Goal: Transaction & Acquisition: Obtain resource

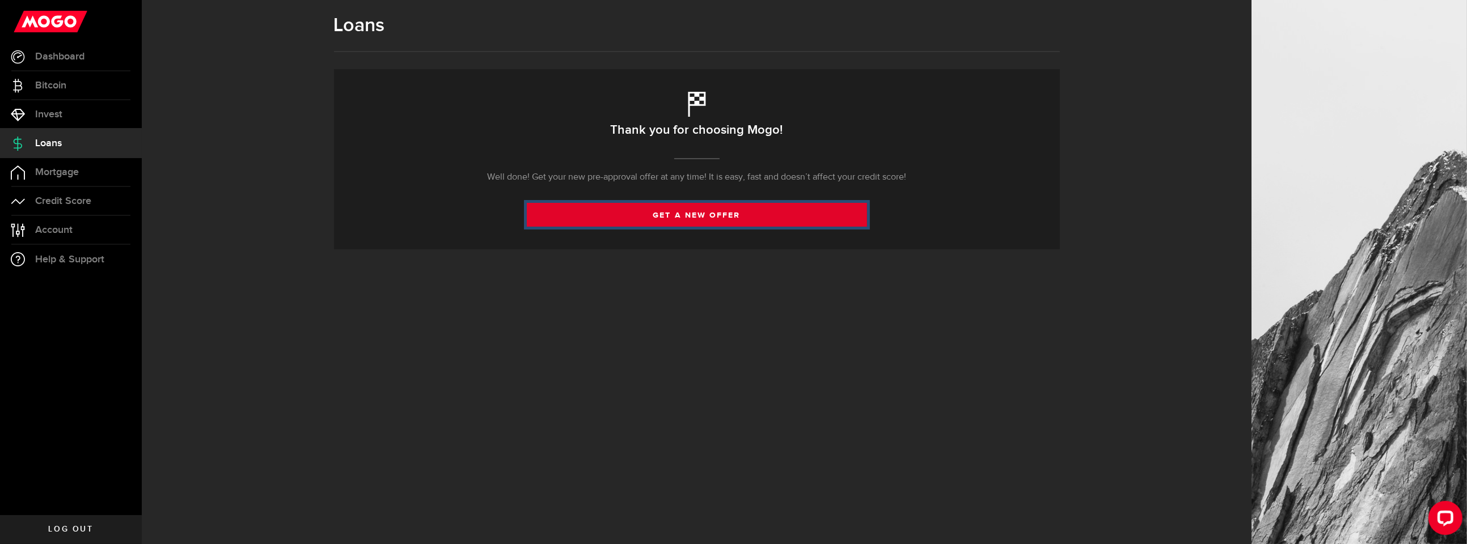
click at [724, 209] on link "get a new offer" at bounding box center [697, 215] width 340 height 24
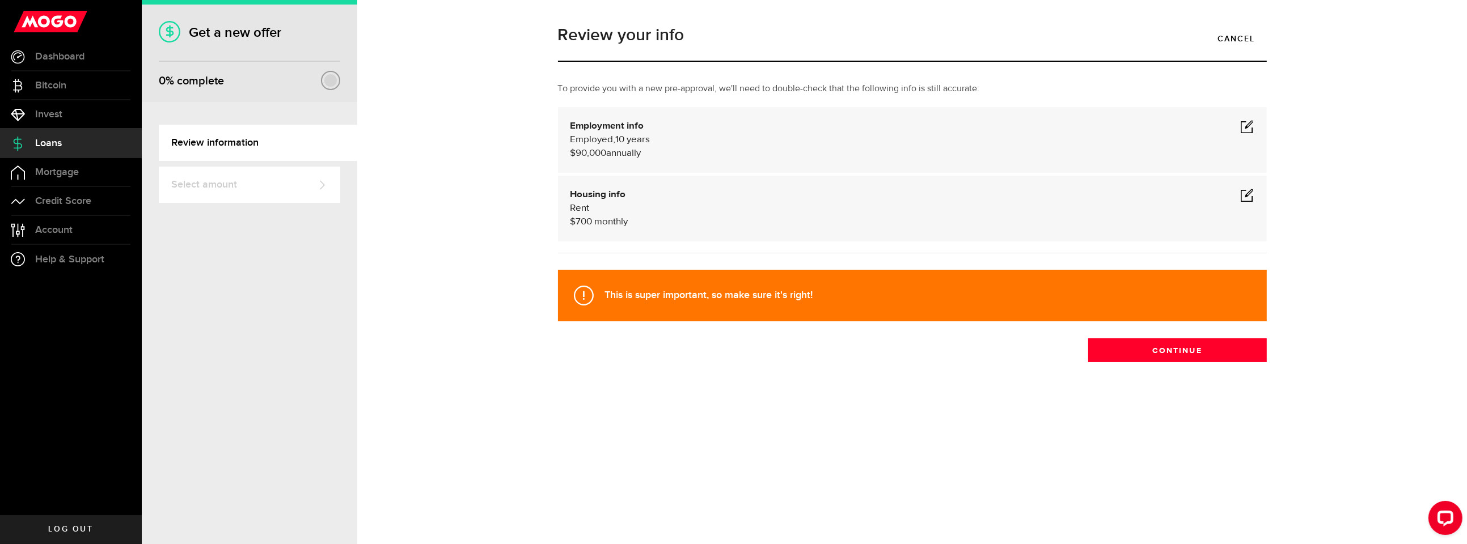
click at [1248, 199] on span at bounding box center [1247, 195] width 14 height 14
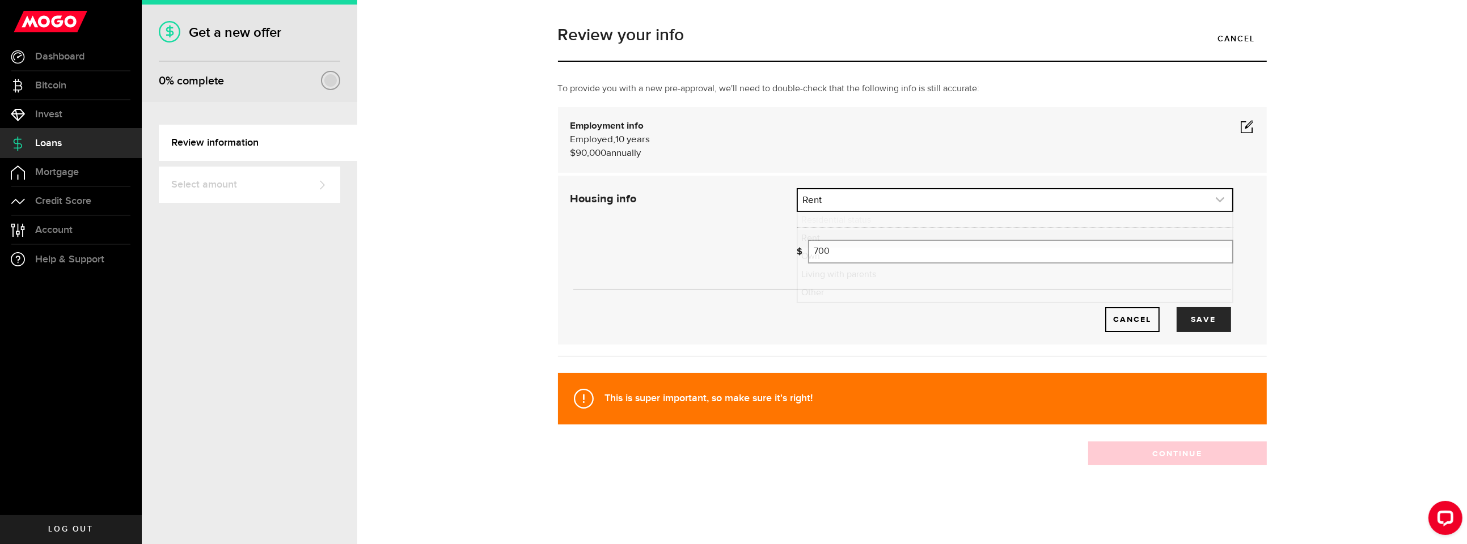
click at [884, 199] on link "expand select" at bounding box center [1015, 200] width 434 height 22
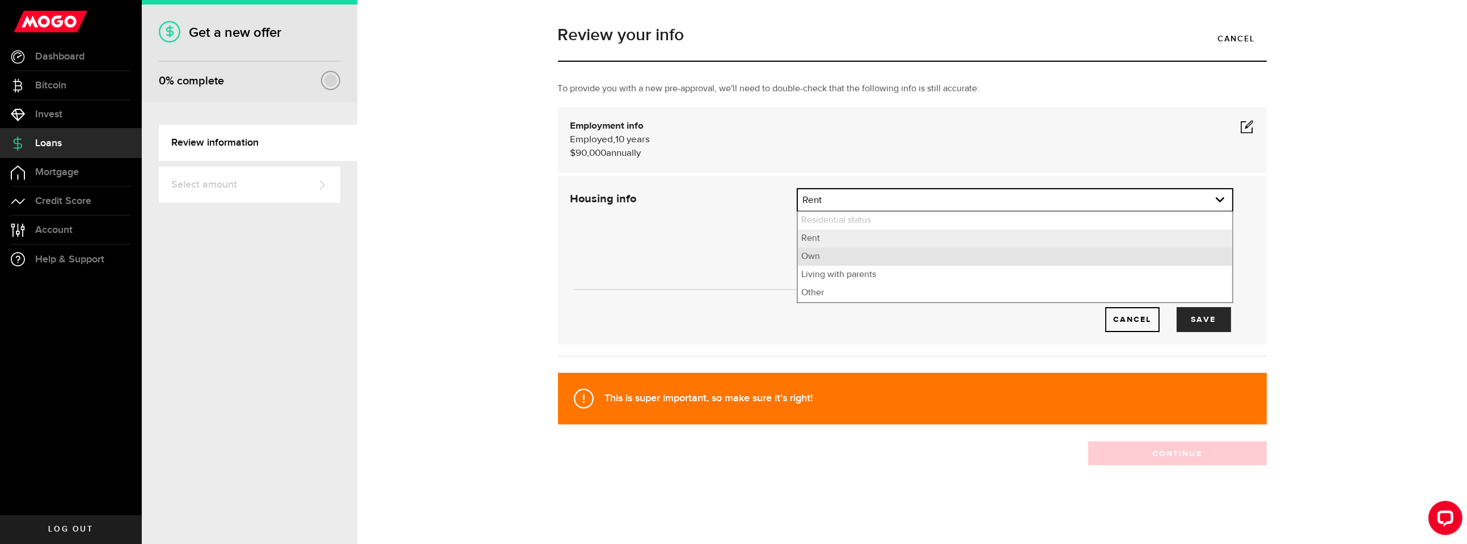
click at [845, 253] on li "Own" at bounding box center [1015, 257] width 434 height 18
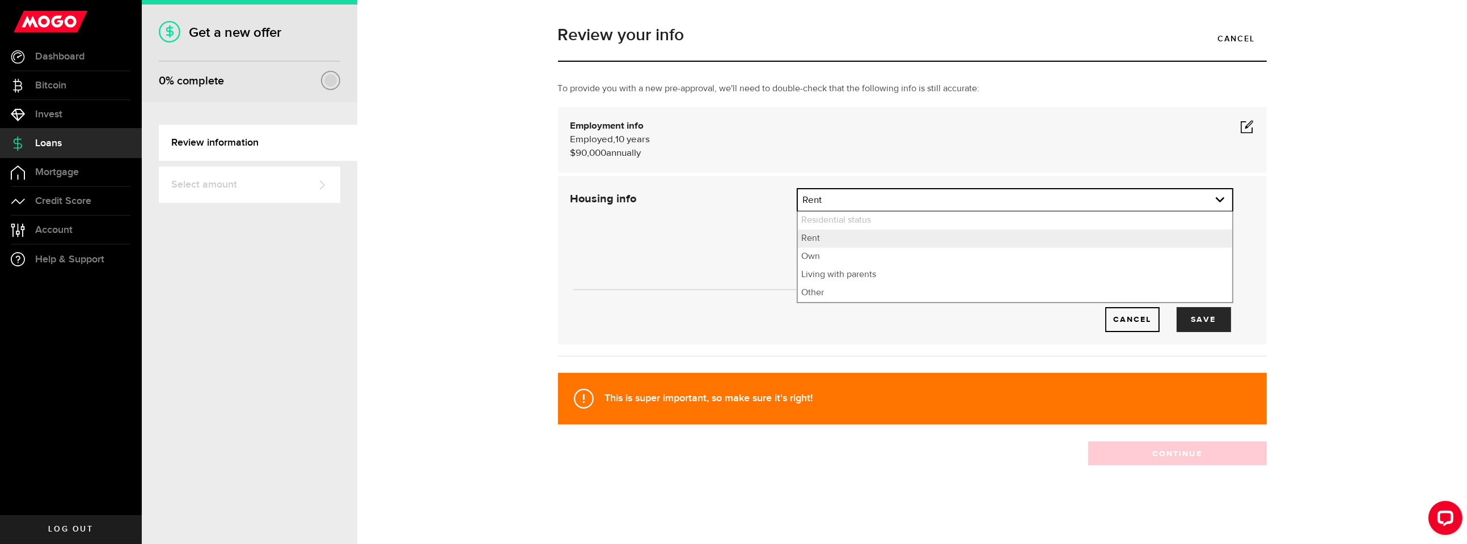
select select "Own"
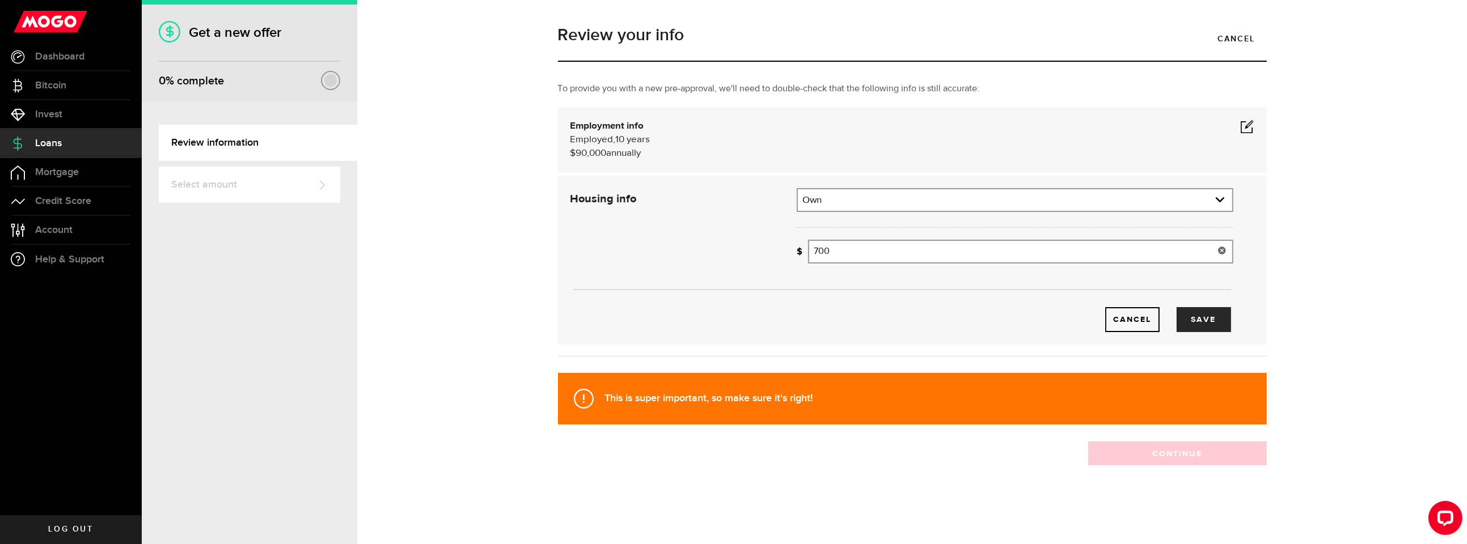
click at [850, 251] on input "700" at bounding box center [1020, 252] width 425 height 24
type input "1,125"
click at [1195, 321] on button "Save" at bounding box center [1203, 319] width 54 height 25
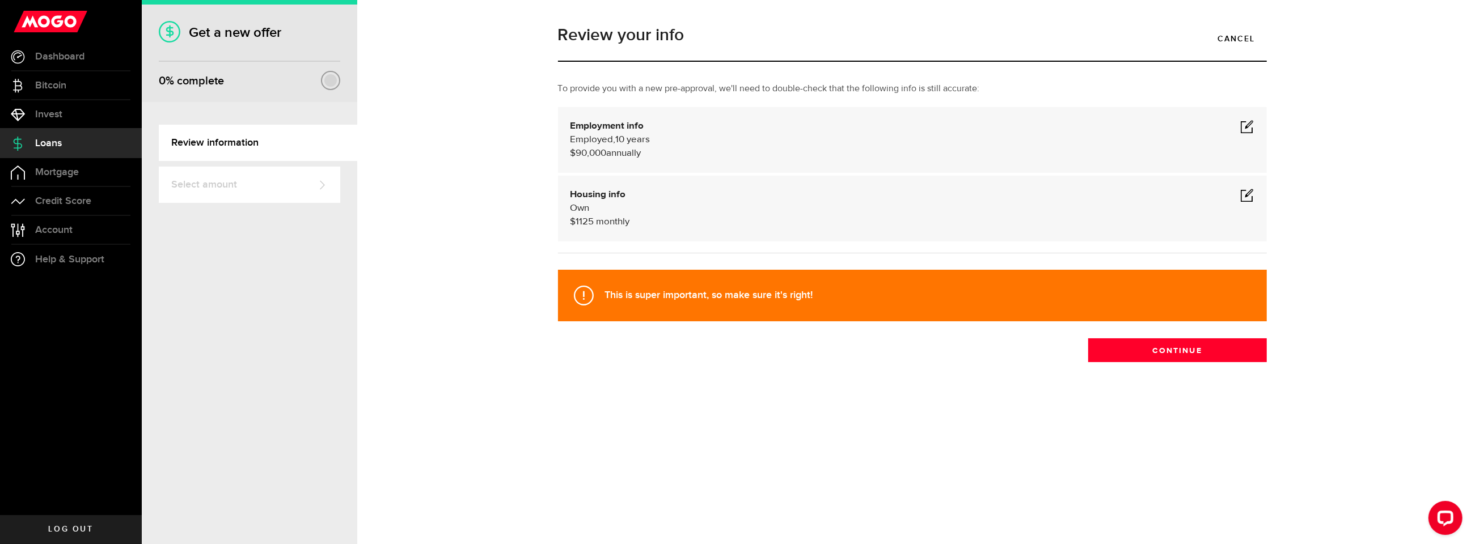
click at [1249, 129] on span at bounding box center [1247, 127] width 14 height 14
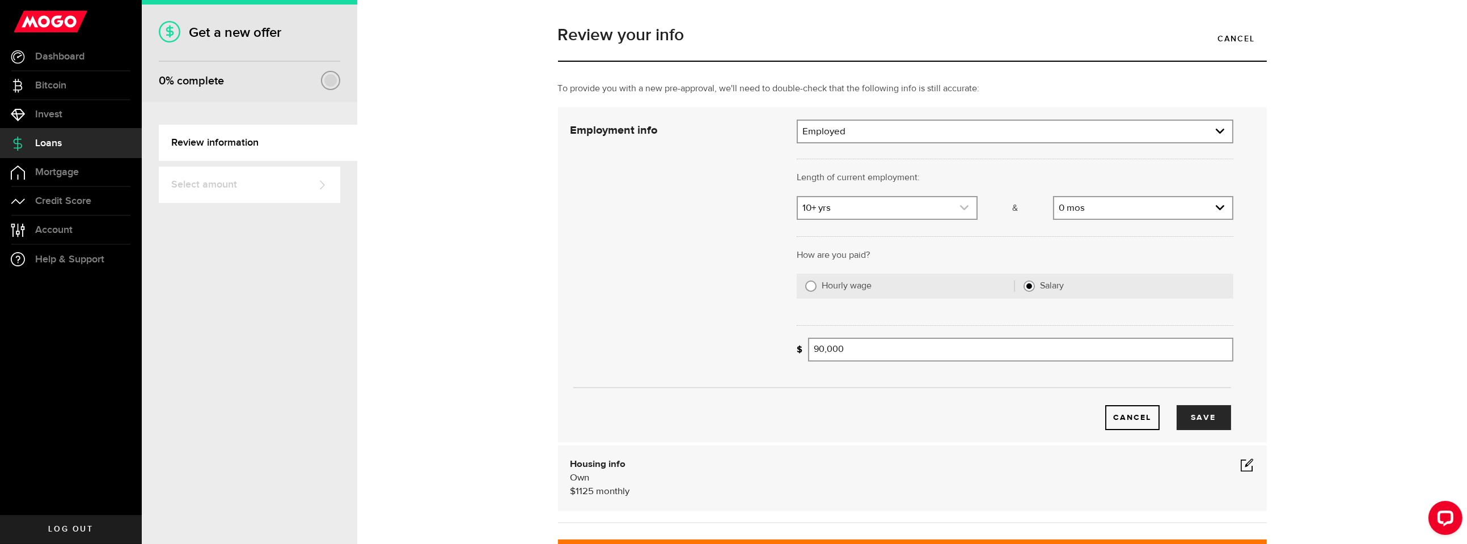
click at [889, 205] on link "expand select" at bounding box center [887, 208] width 178 height 22
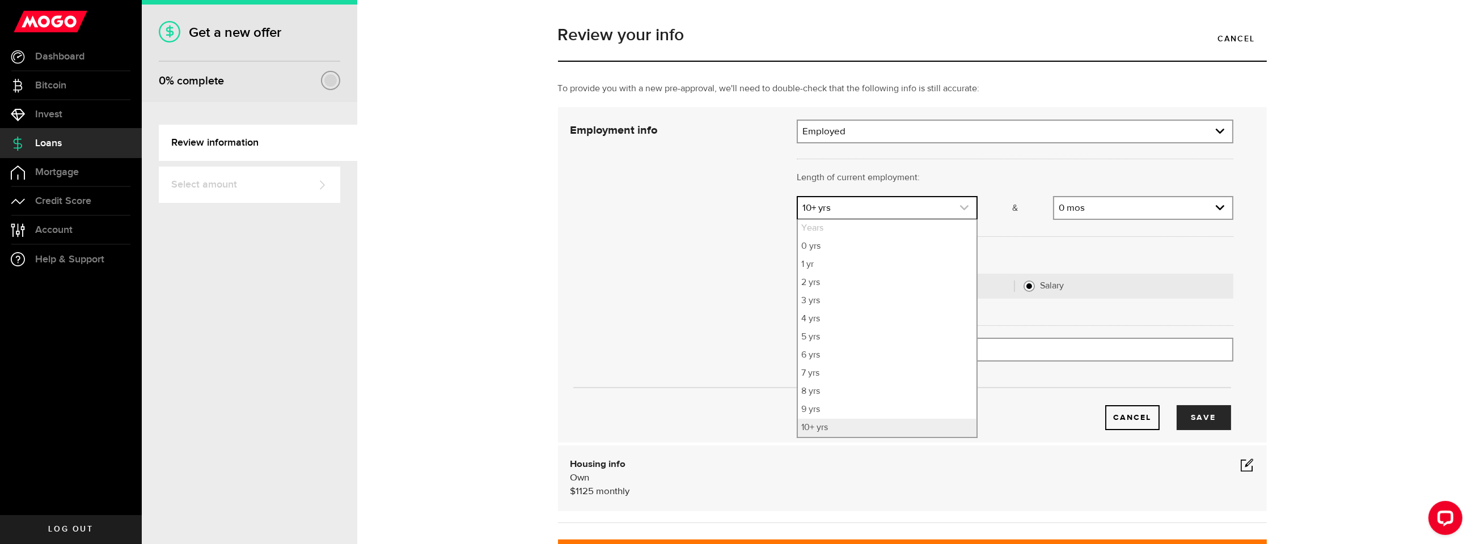
click at [889, 205] on link "expand select" at bounding box center [887, 208] width 178 height 22
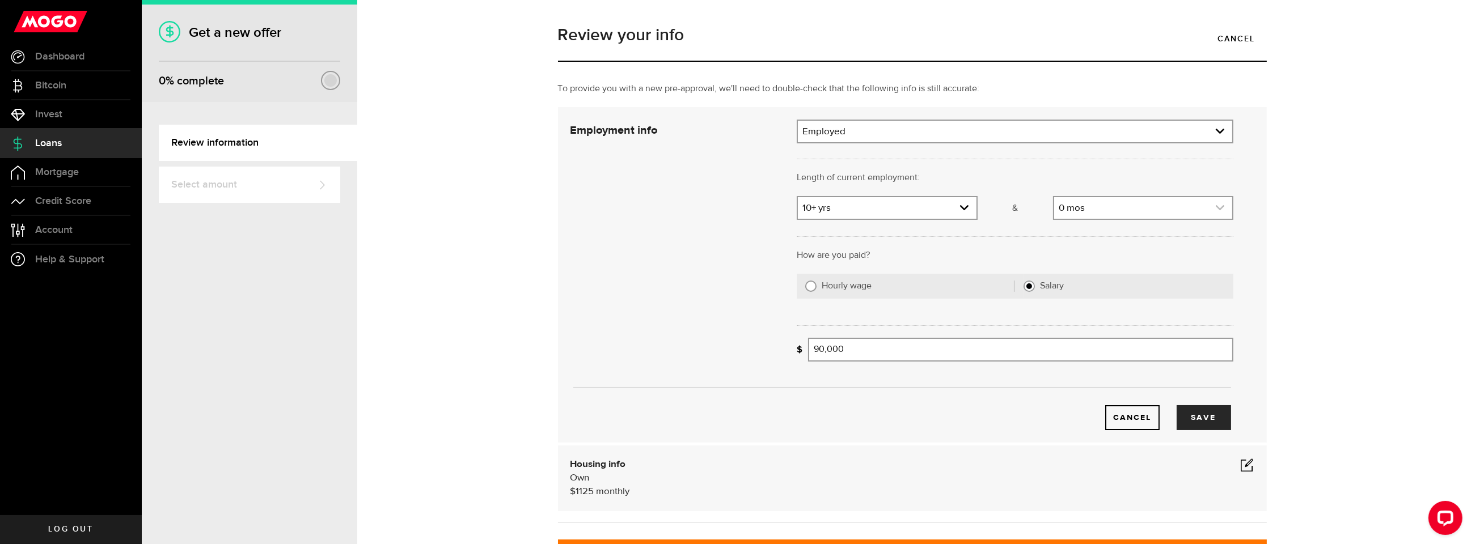
click at [1101, 208] on link "expand select" at bounding box center [1143, 208] width 178 height 22
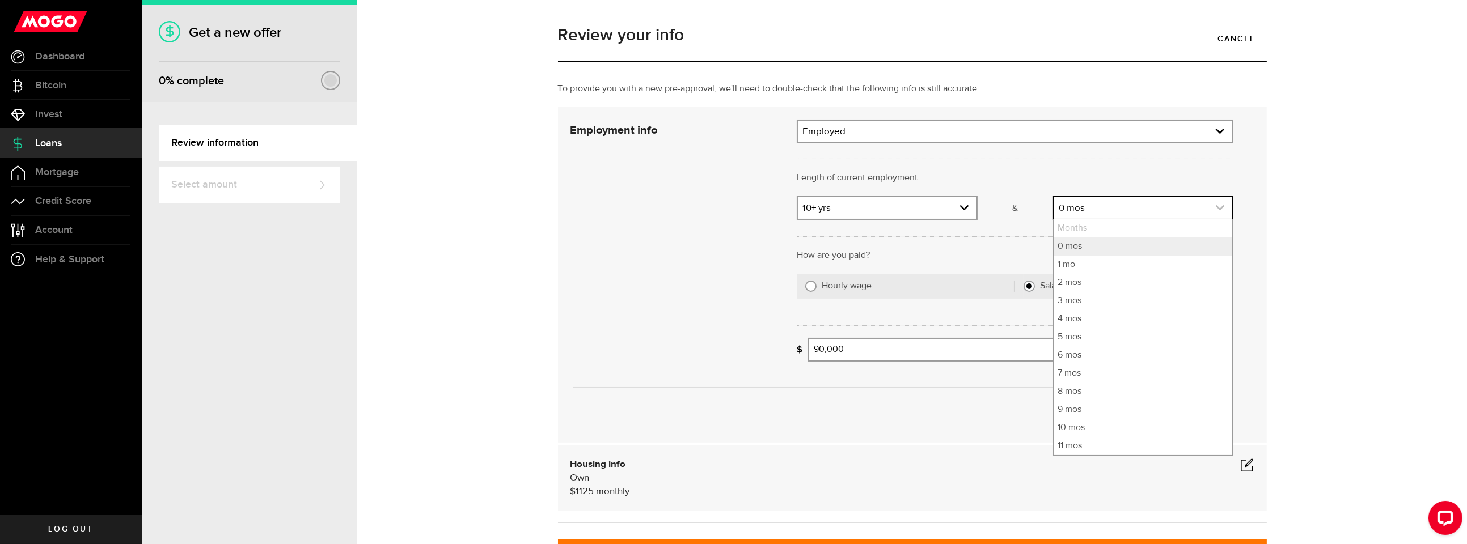
click at [1101, 208] on link "expand select" at bounding box center [1143, 208] width 178 height 22
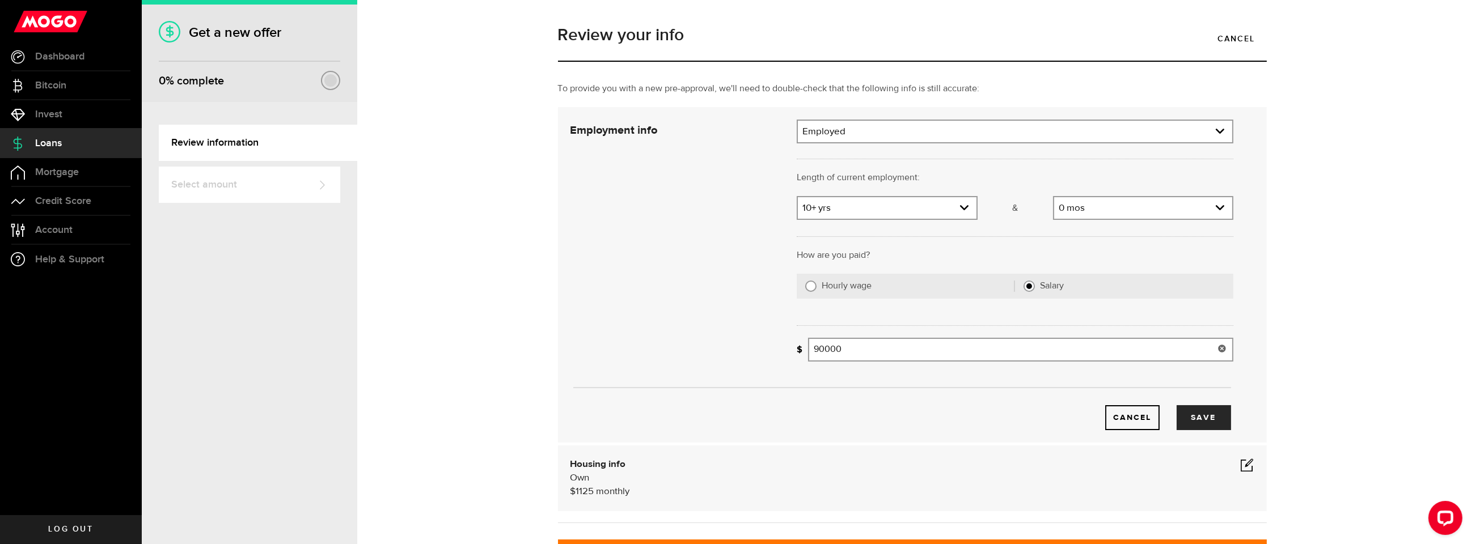
click at [937, 348] on input "90000" at bounding box center [1020, 350] width 425 height 24
click at [953, 349] on input "95000" at bounding box center [1020, 350] width 425 height 24
click at [845, 343] on input "95000" at bounding box center [1020, 350] width 425 height 24
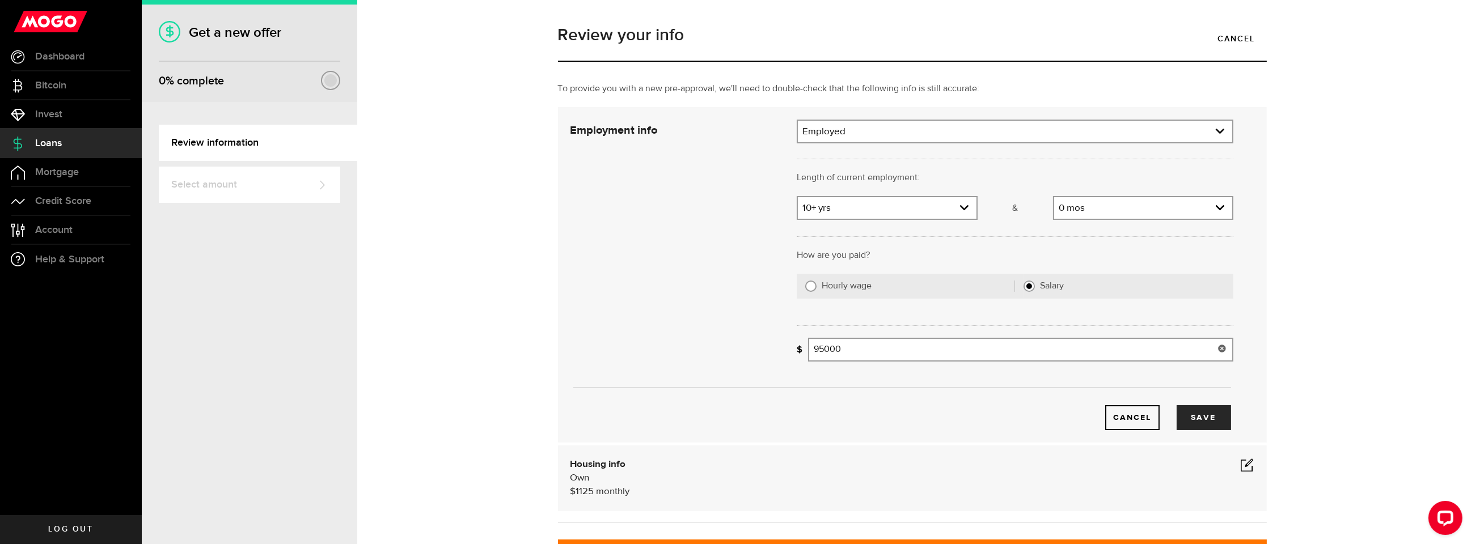
click at [845, 343] on input "95000" at bounding box center [1020, 350] width 425 height 24
type input "6"
type input "93,600"
click at [1208, 418] on button "Save" at bounding box center [1203, 417] width 54 height 25
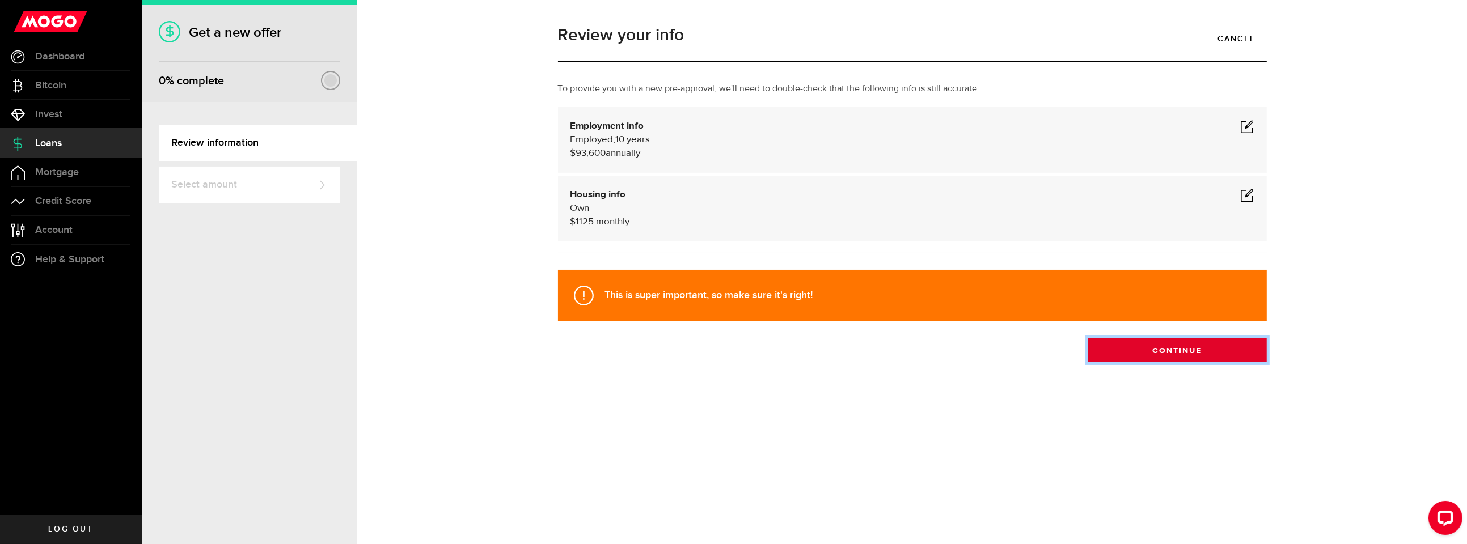
click at [1168, 353] on button "Continue" at bounding box center [1177, 350] width 179 height 24
